Goal: Information Seeking & Learning: Find specific fact

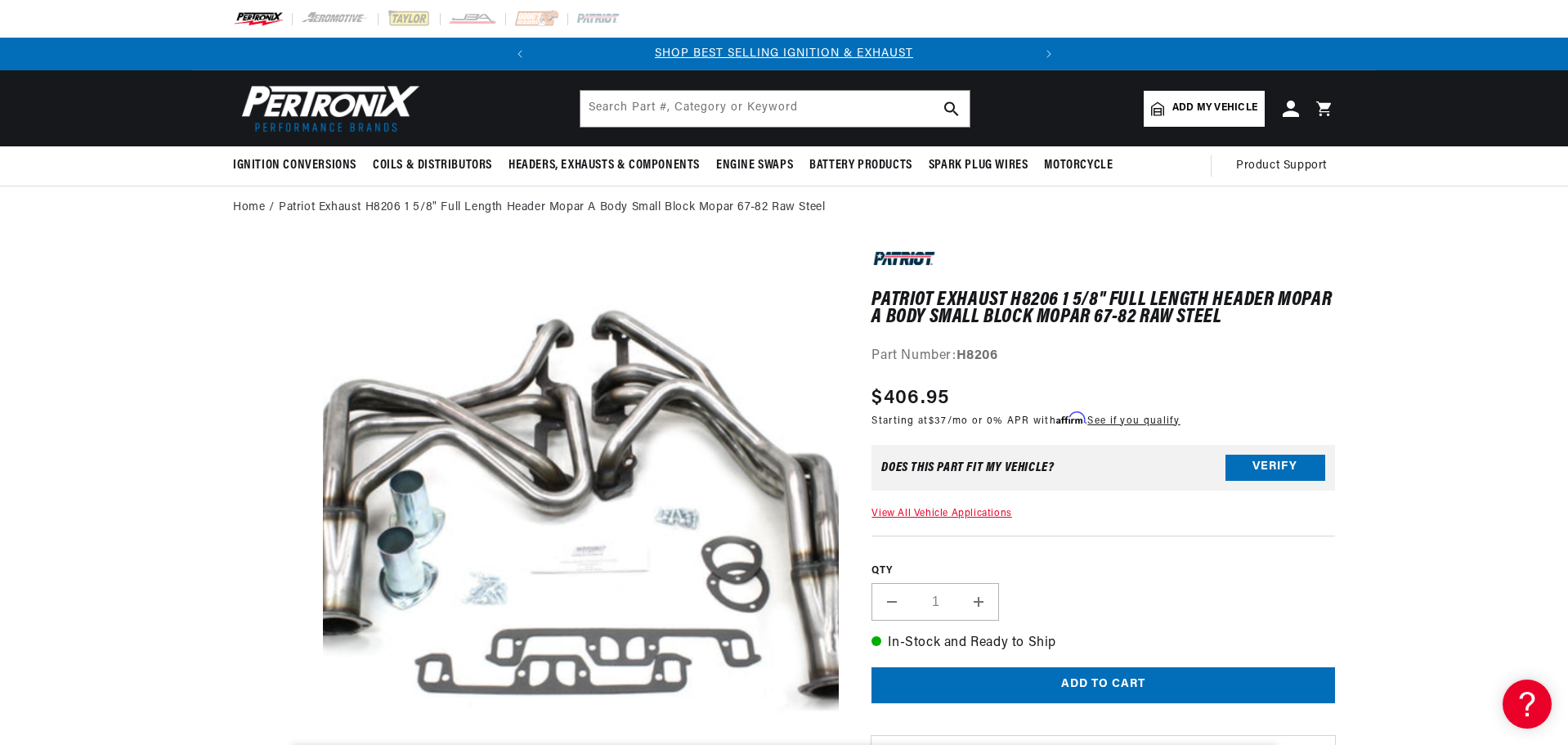
scroll to position [0, 495]
click at [670, 118] on input "text" at bounding box center [775, 109] width 389 height 36
type input "S"
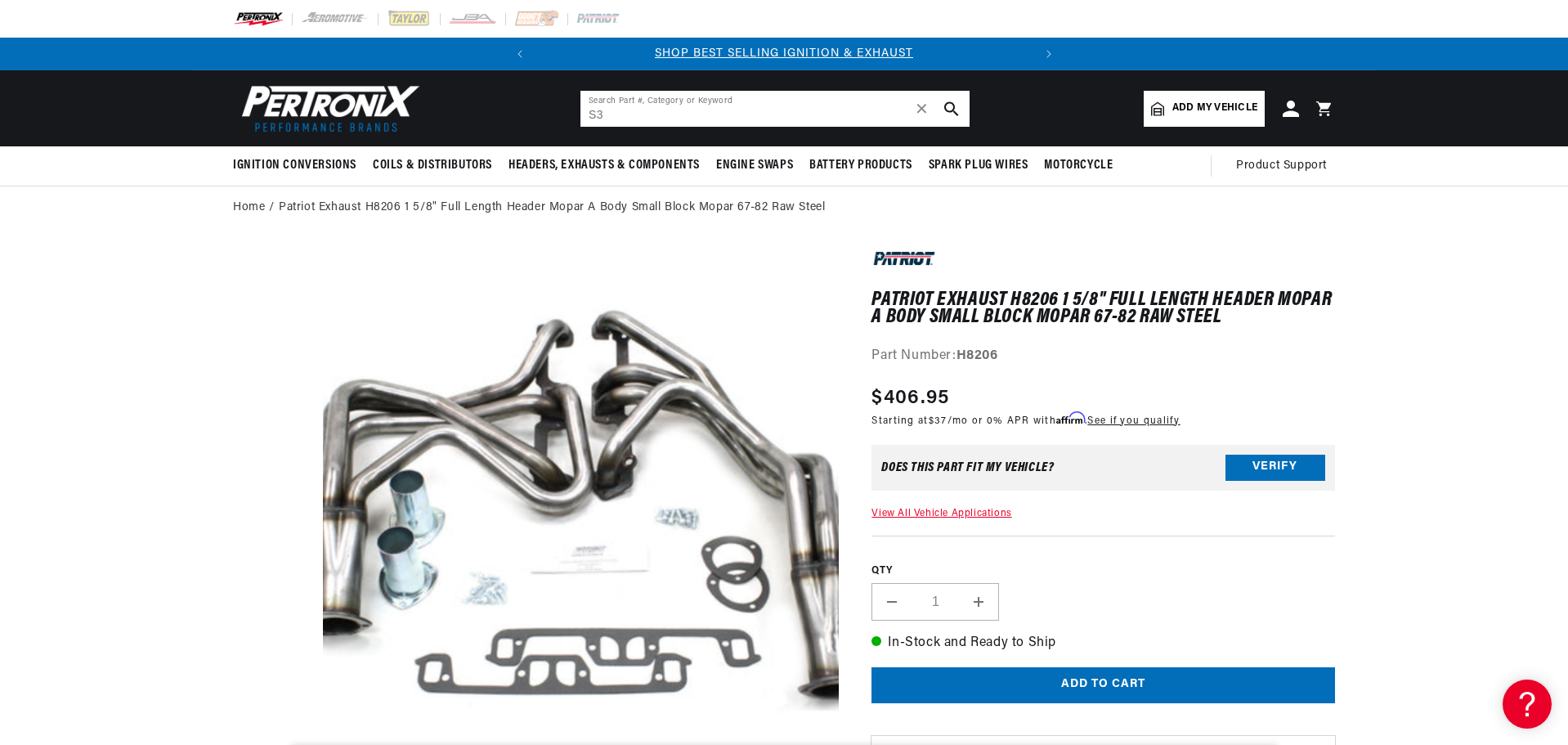
type input "S"
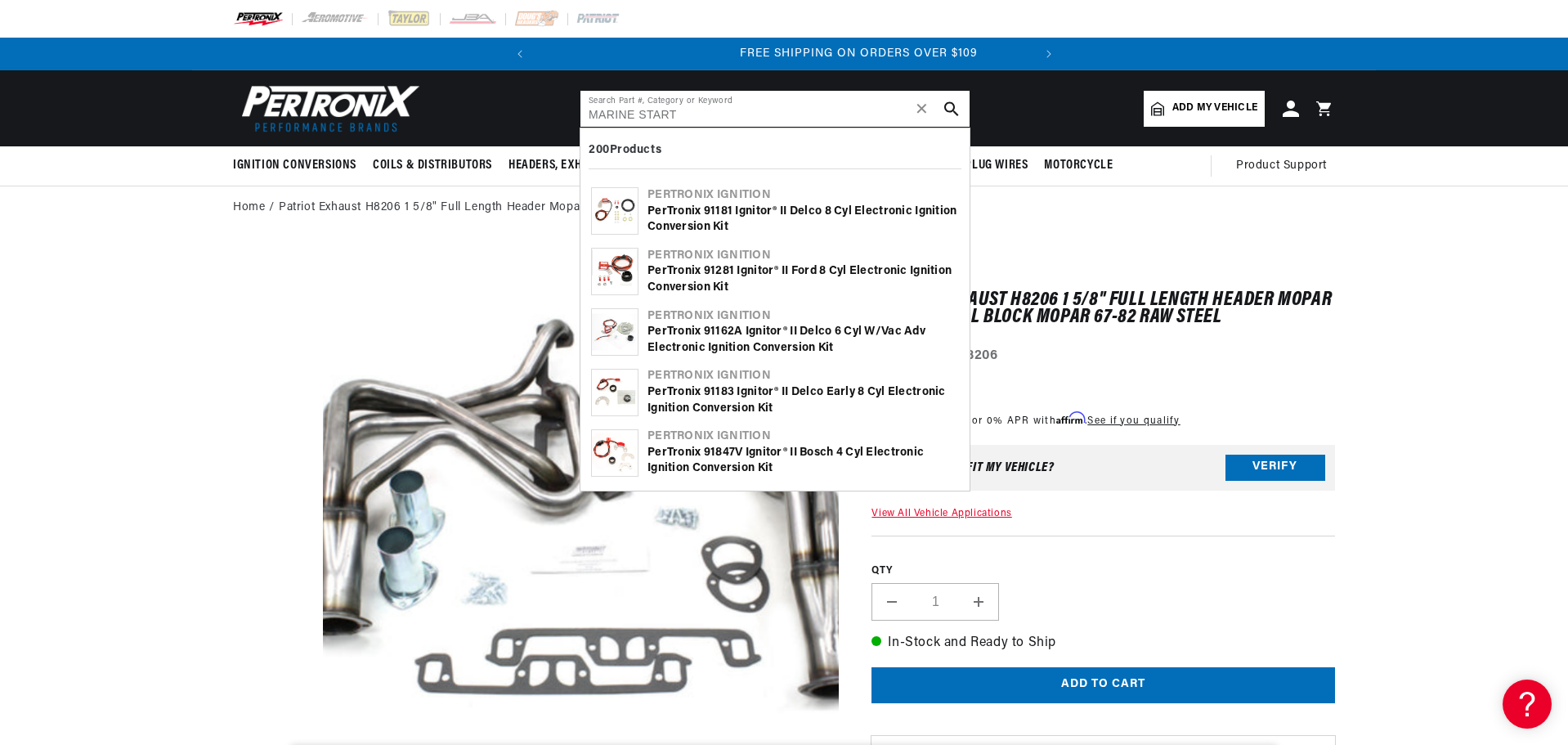
scroll to position [0, 495]
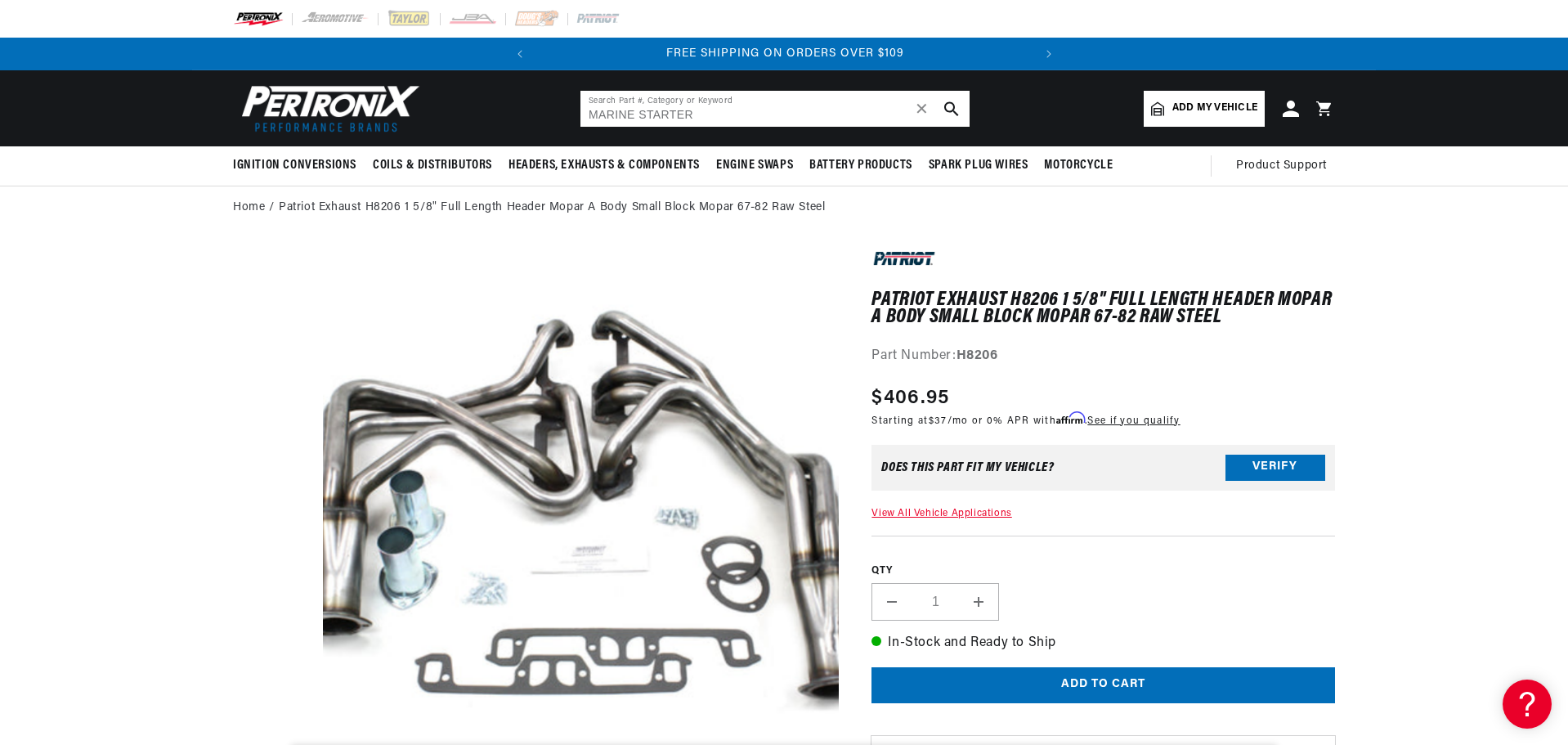
type input "MARINE STARTER"
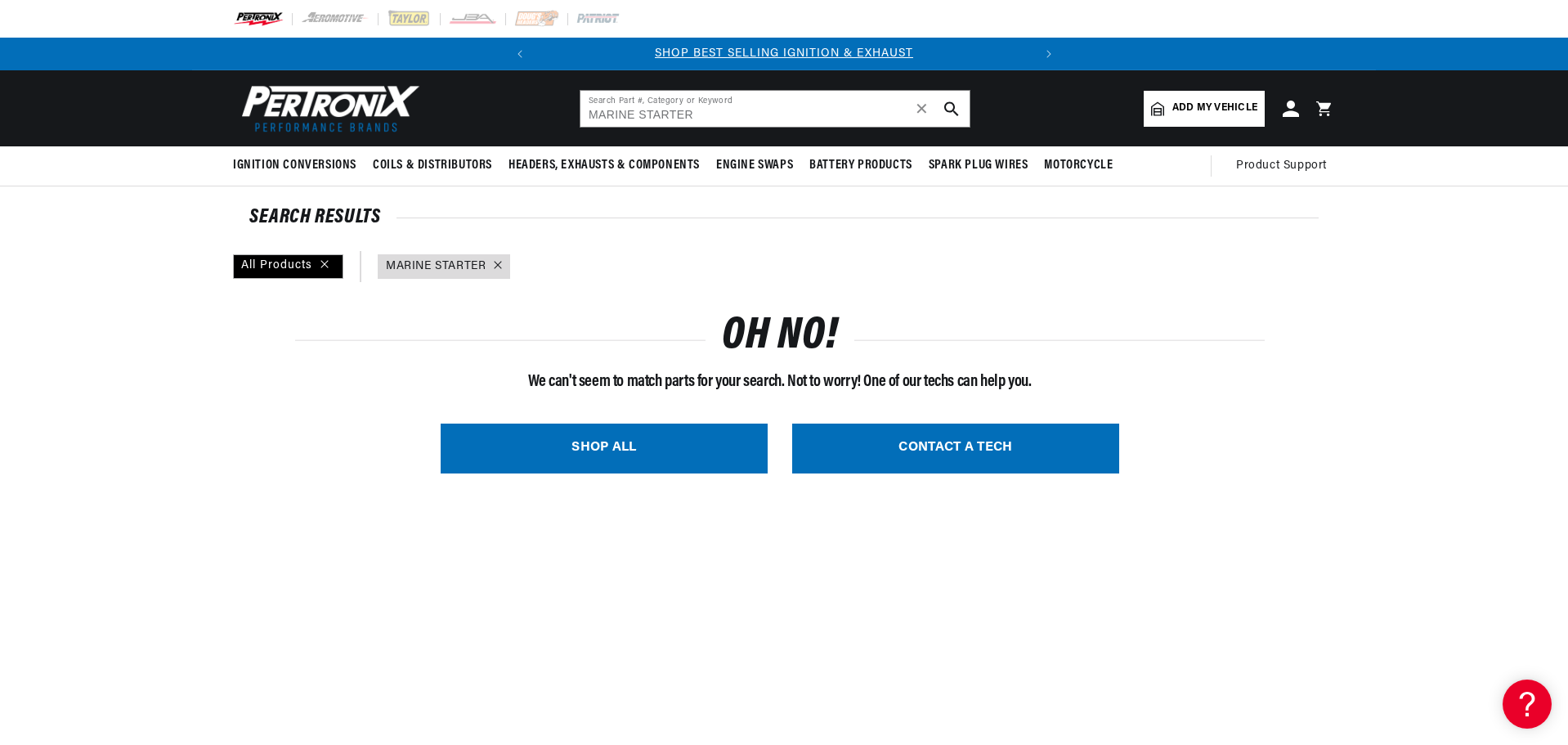
click at [500, 265] on icon at bounding box center [498, 265] width 9 height 9
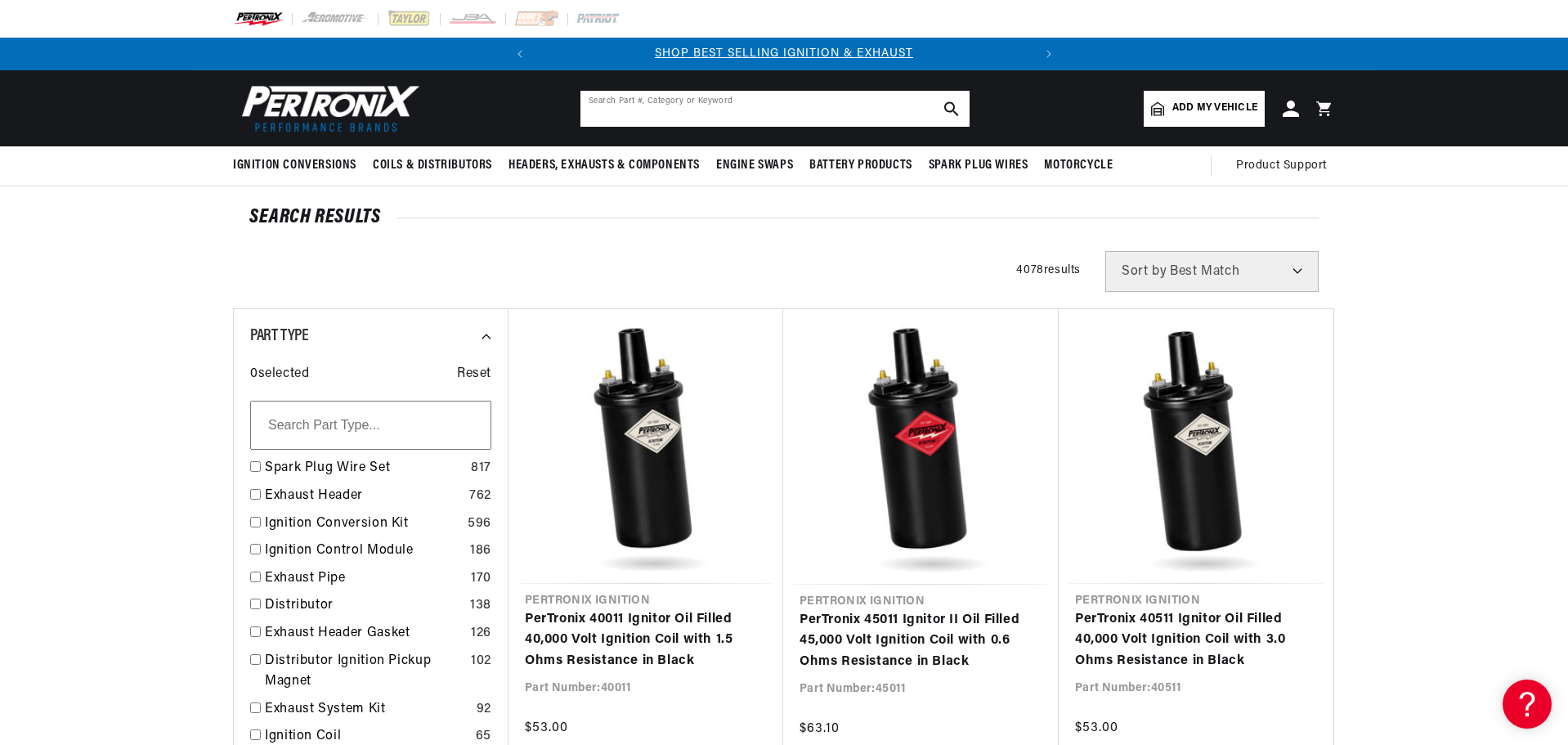
click at [695, 111] on input "text" at bounding box center [775, 109] width 389 height 36
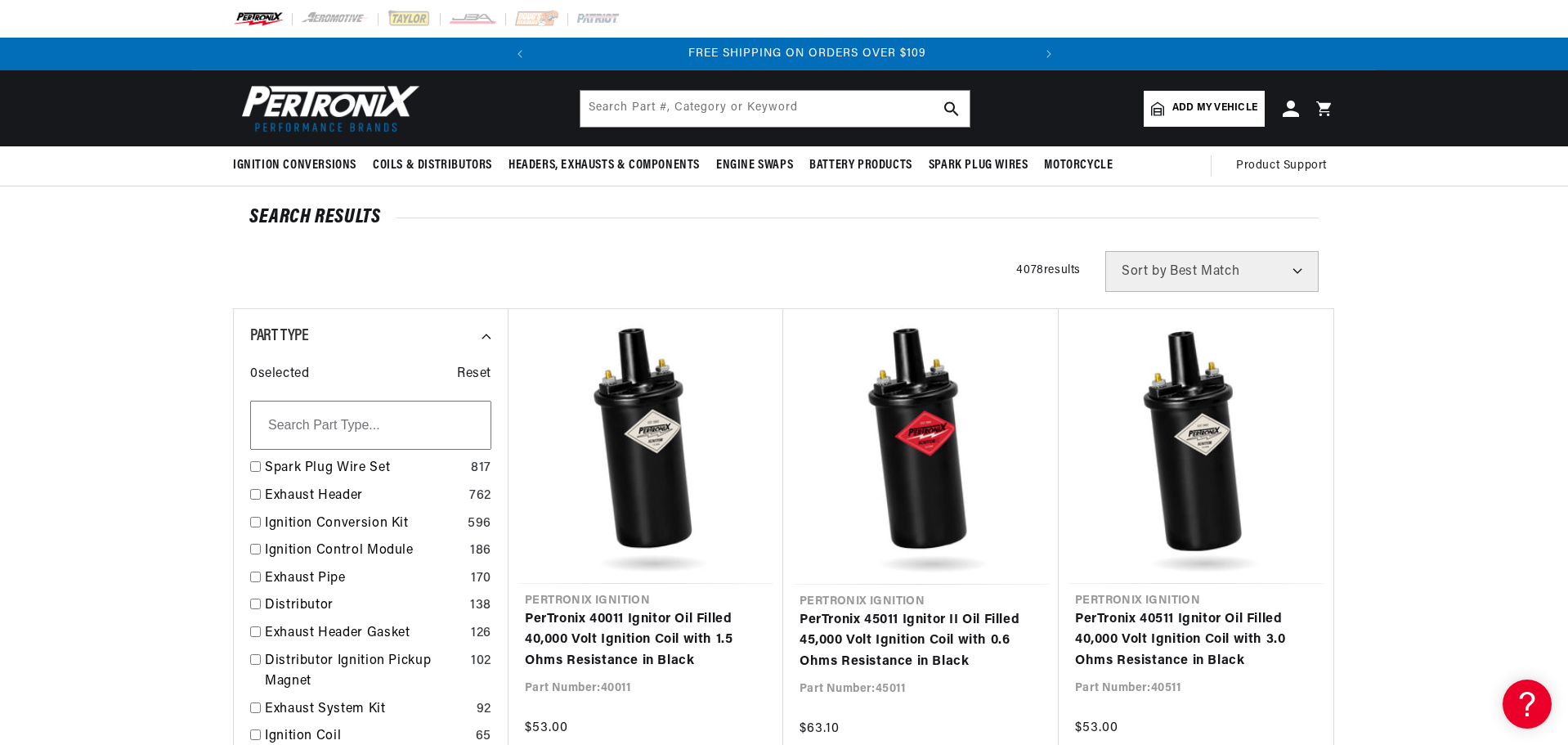
scroll to position [0, 495]
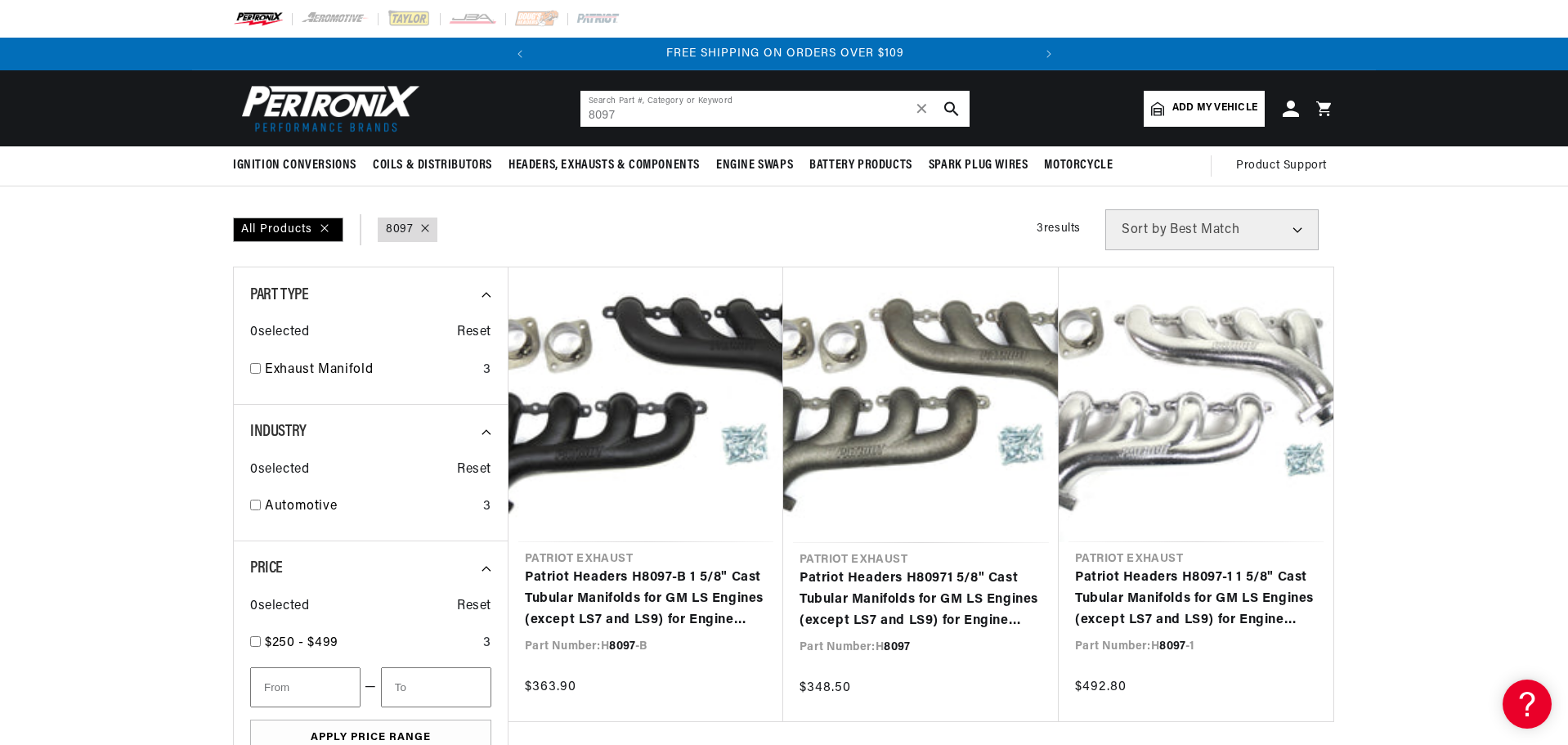
drag, startPoint x: 673, startPoint y: 107, endPoint x: 568, endPoint y: 104, distance: 105.0
click at [571, 105] on header "BETTER SEARCH RESULTS Add your vehicle's year, make, and model to find parts be…" at bounding box center [784, 108] width 1184 height 76
type input "S3000"
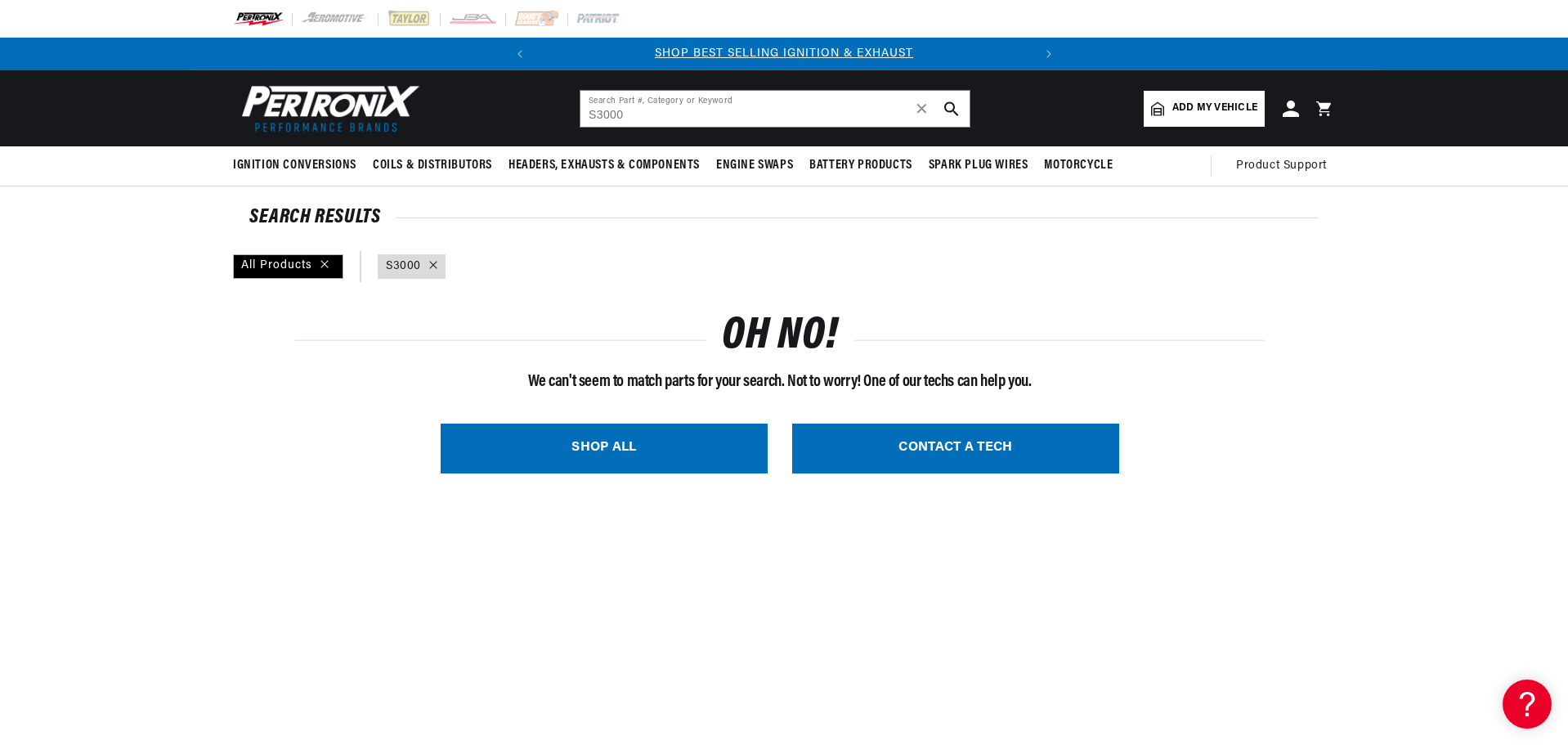
click at [433, 262] on icon at bounding box center [434, 265] width 9 height 9
